Goal: Information Seeking & Learning: Learn about a topic

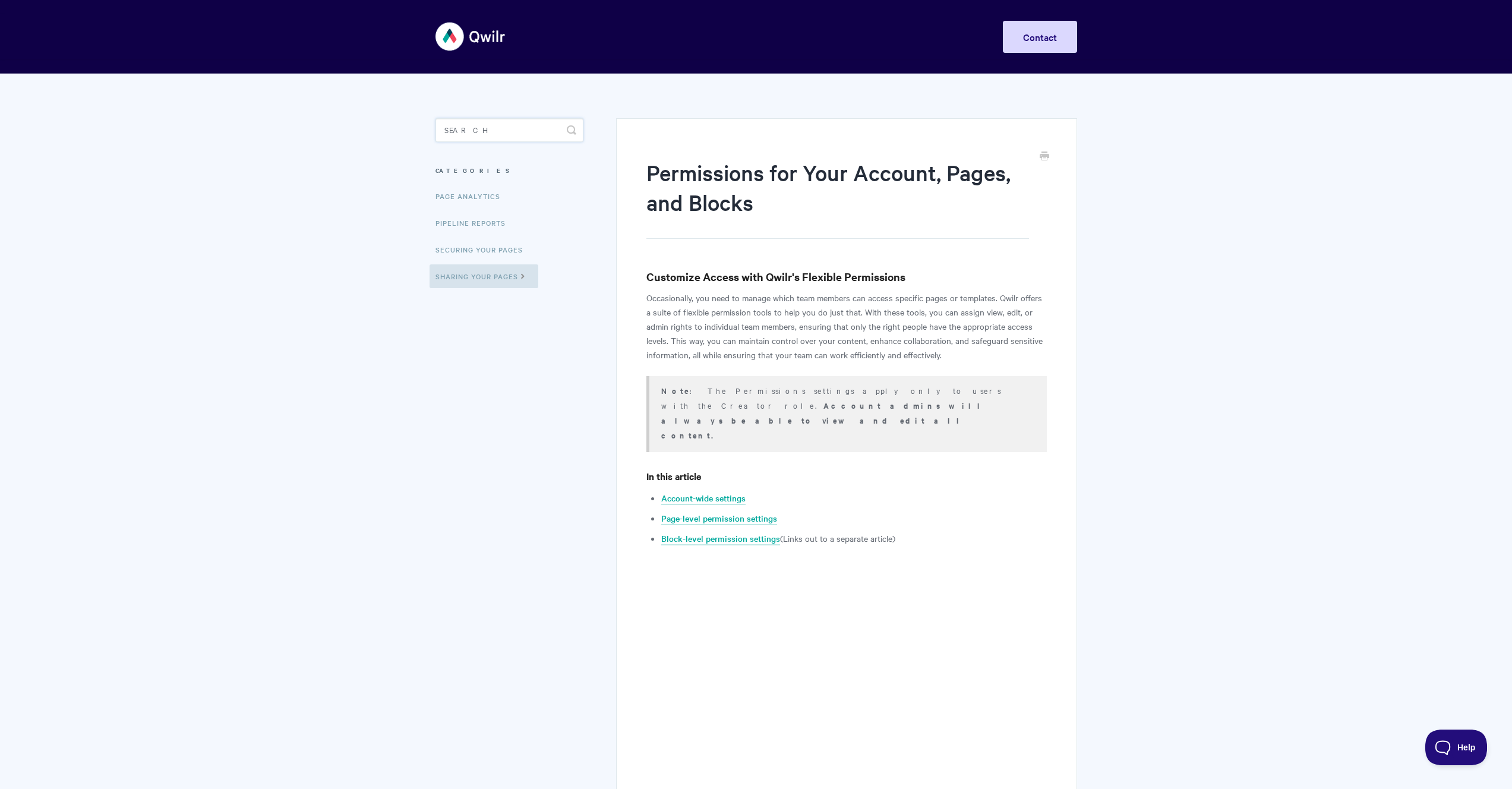
click at [533, 135] on input "Search" at bounding box center [509, 130] width 148 height 24
type input "dynamic content"
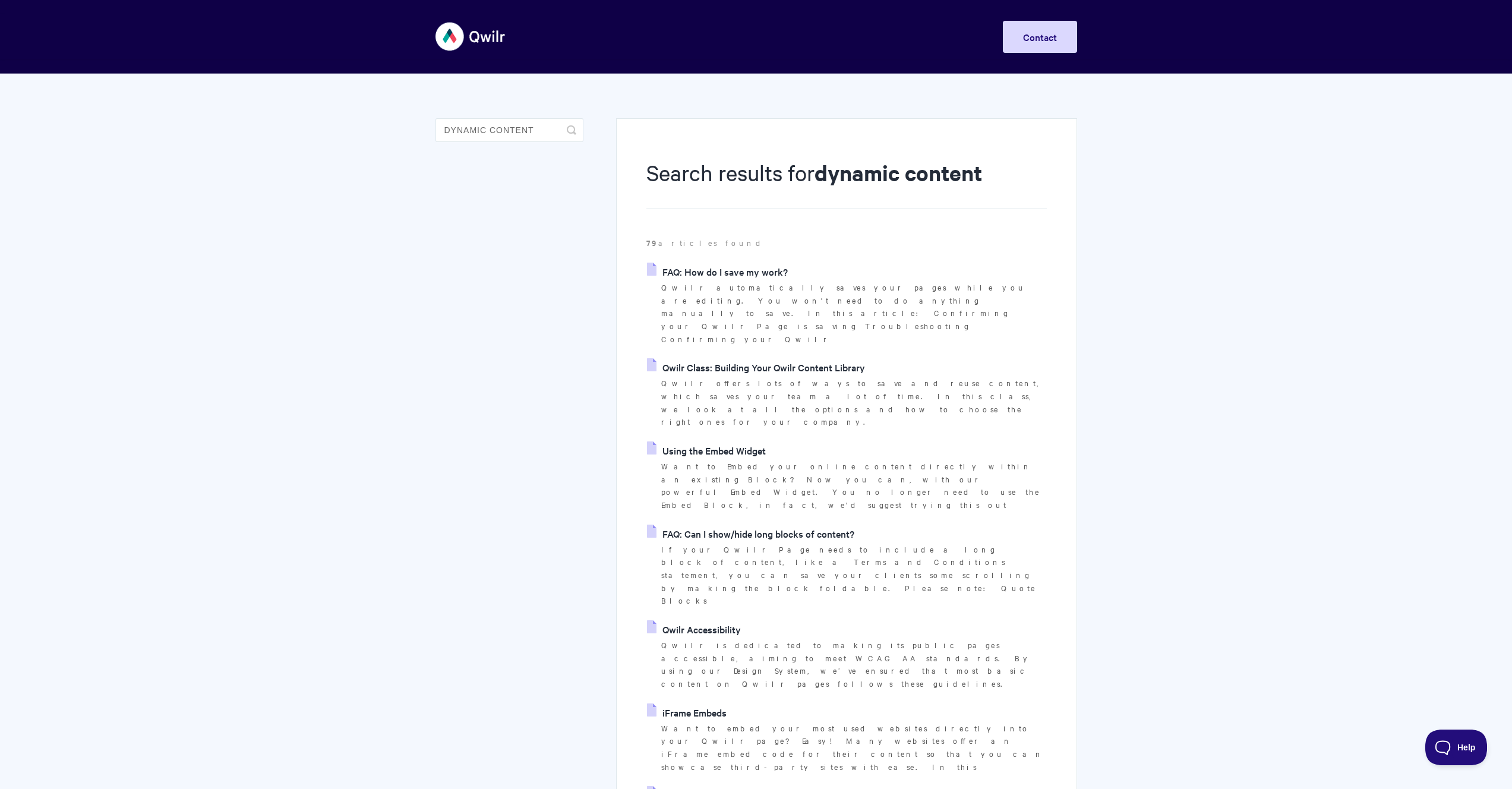
click at [475, 38] on img at bounding box center [471, 36] width 71 height 45
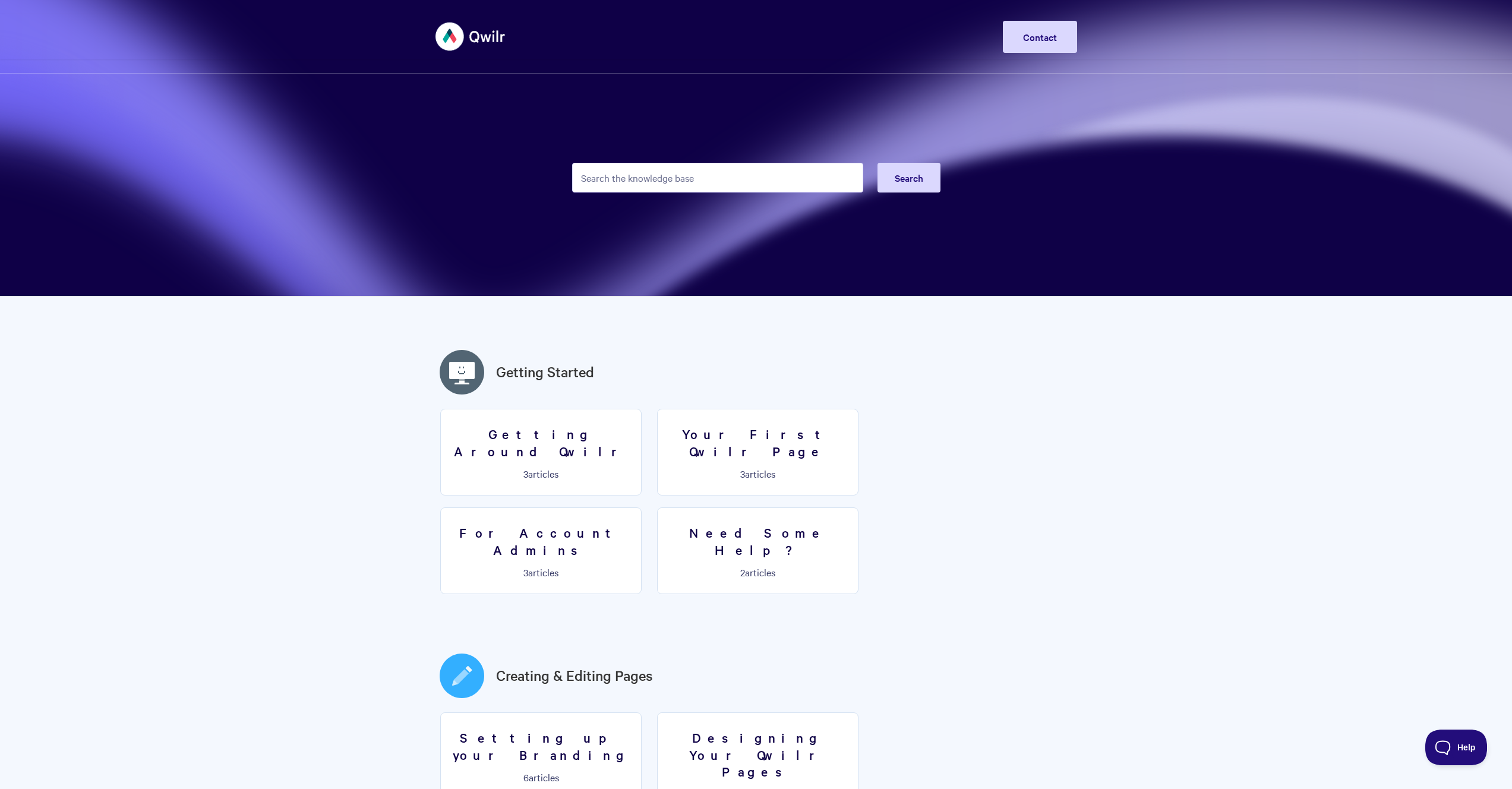
click at [464, 31] on img at bounding box center [471, 36] width 71 height 45
